Goal: Transaction & Acquisition: Purchase product/service

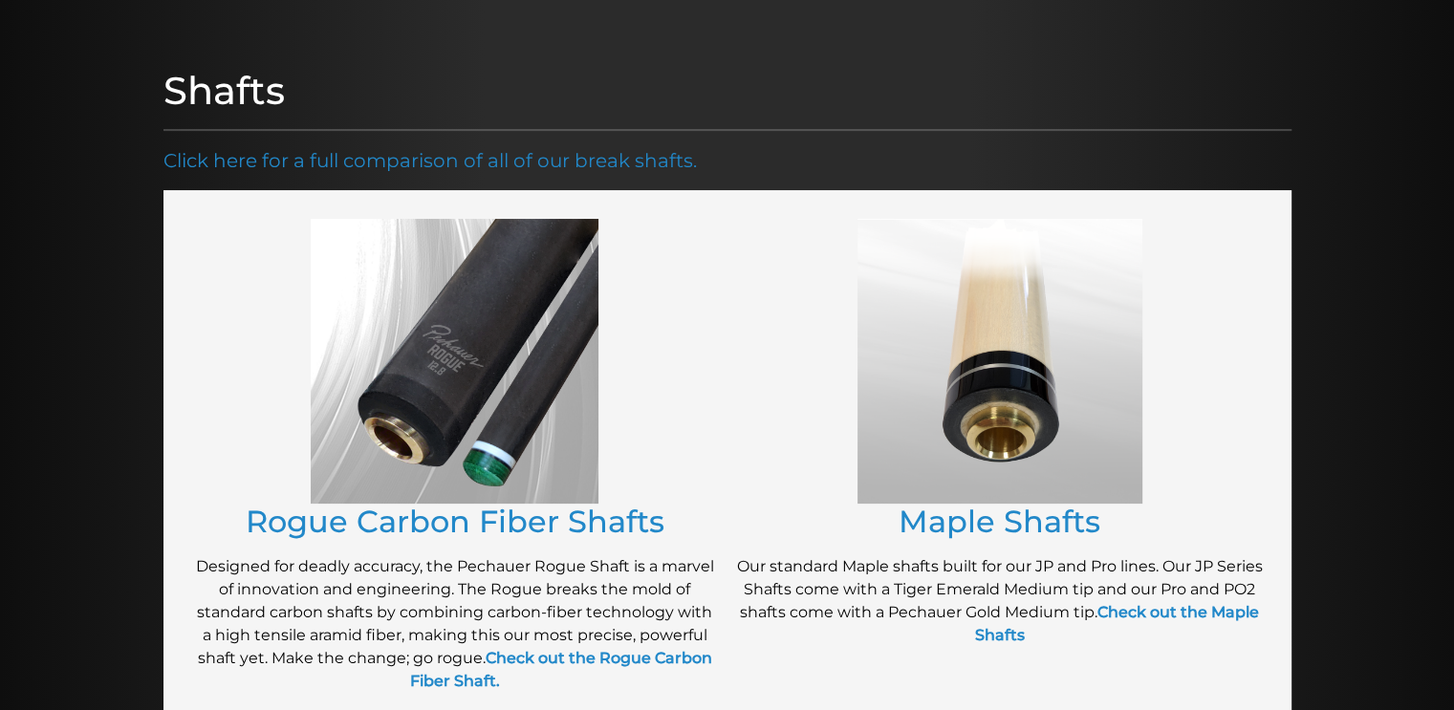
scroll to position [198, 0]
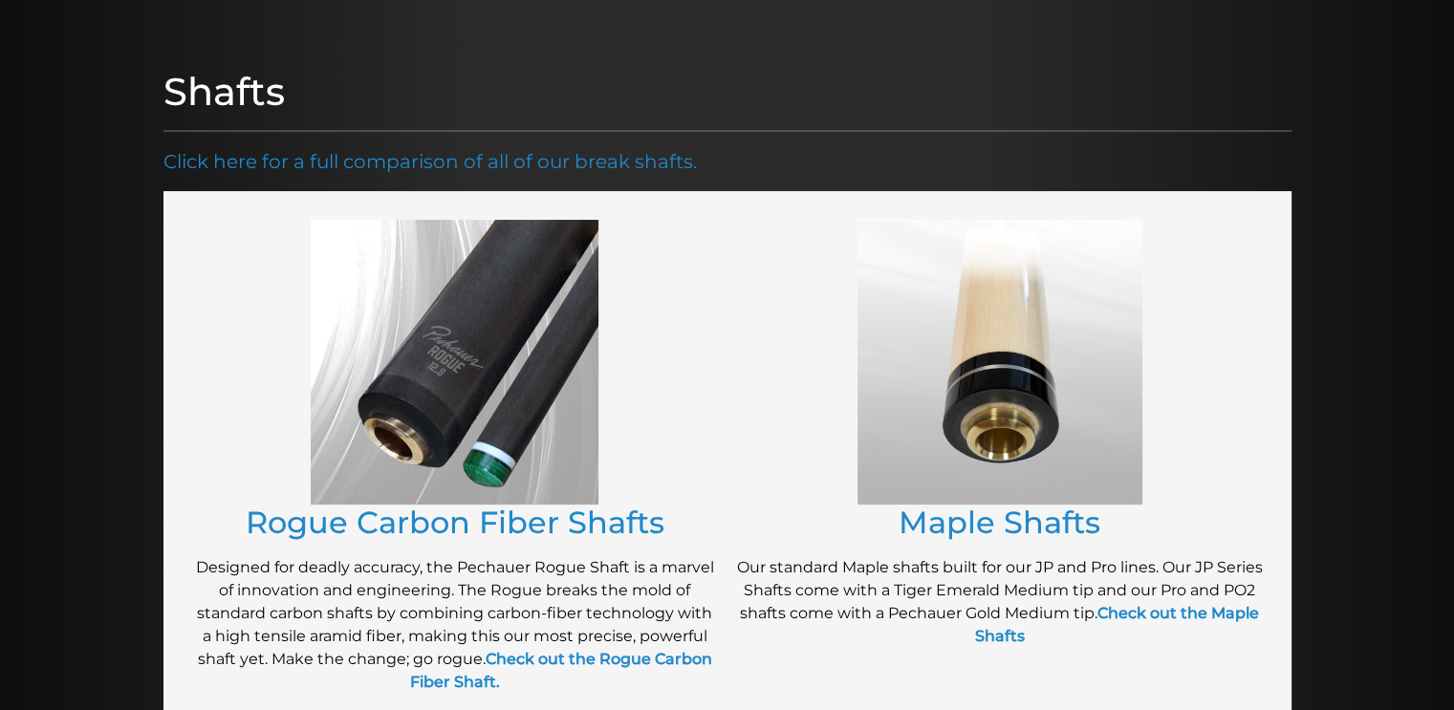
click at [424, 376] on img at bounding box center [455, 362] width 288 height 285
click at [637, 524] on link "Rogue Carbon Fiber Shafts" at bounding box center [455, 522] width 419 height 37
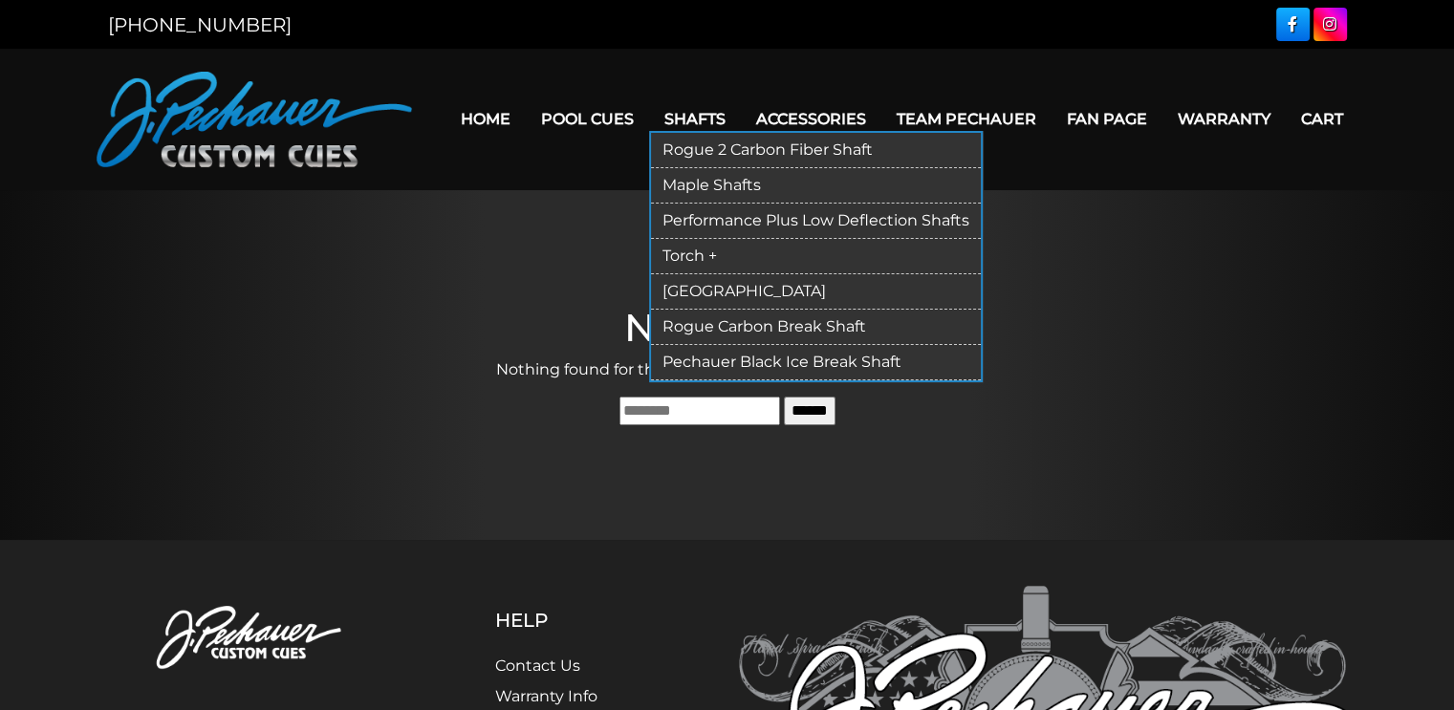
click at [719, 152] on link "Rogue 2 Carbon Fiber Shaft" at bounding box center [816, 150] width 330 height 35
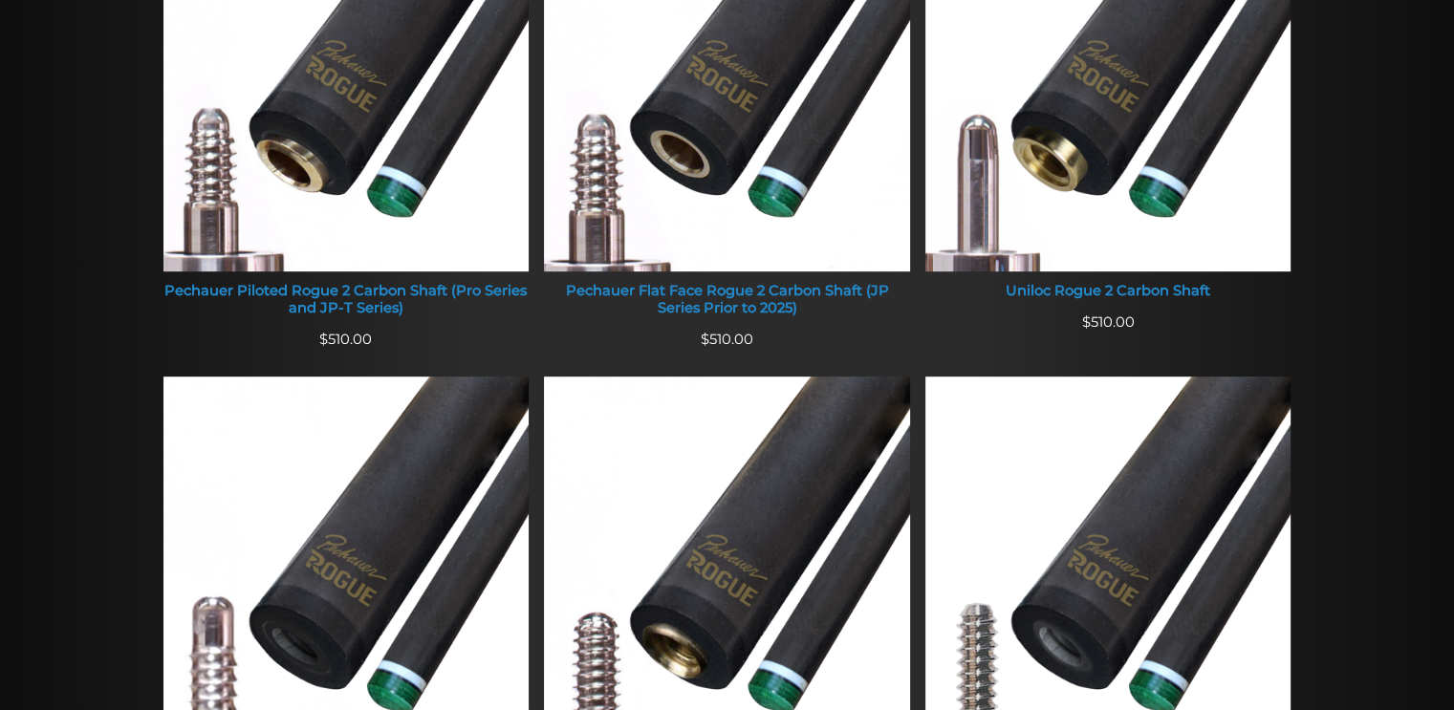
scroll to position [941, 0]
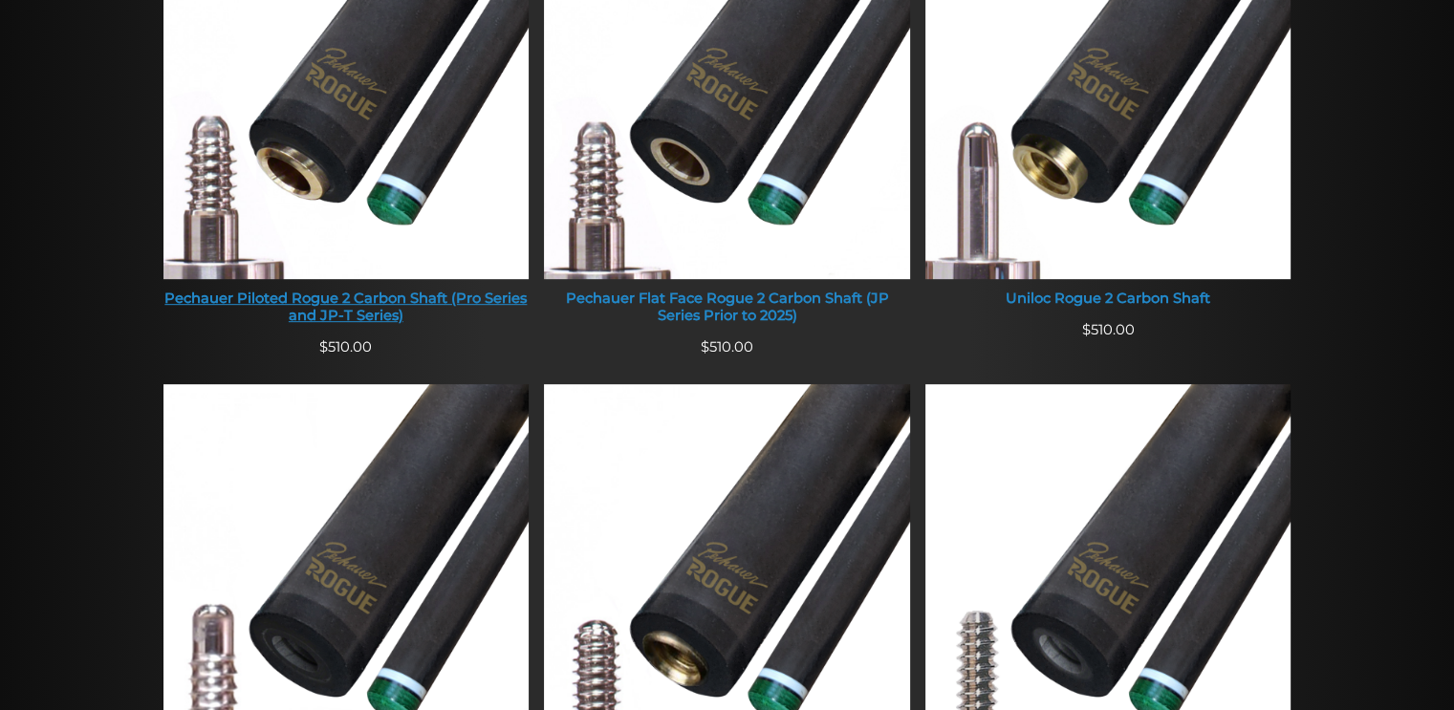
click at [414, 289] on link "Pechauer Piloted Rogue 2 Carbon Shaft (Pro Series and JP-T Series)" at bounding box center [346, 113] width 366 height 446
